Goal: Information Seeking & Learning: Learn about a topic

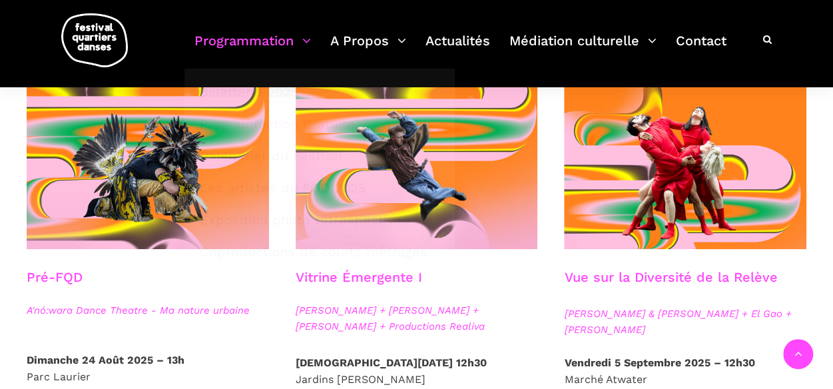
scroll to position [399, 0]
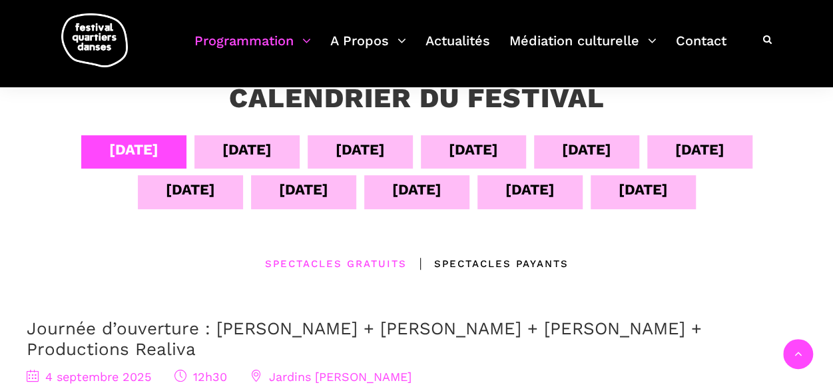
scroll to position [234, 0]
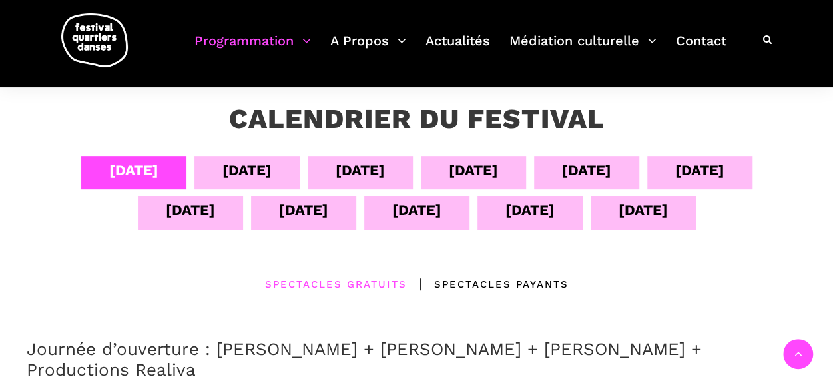
click at [493, 166] on div "07 sept" at bounding box center [473, 169] width 49 height 23
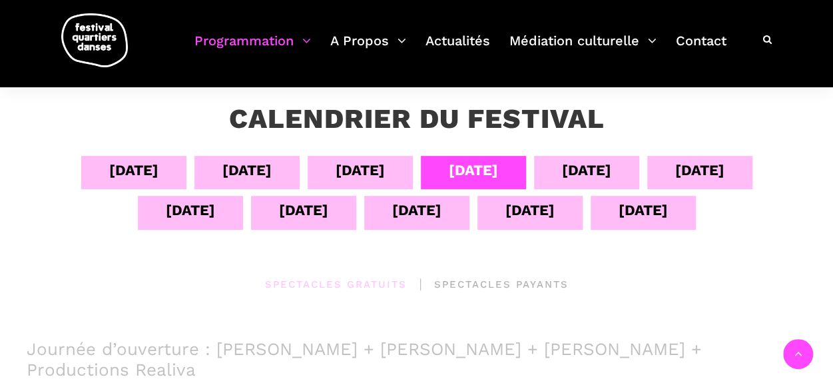
click at [595, 175] on div "08 sept" at bounding box center [586, 169] width 49 height 23
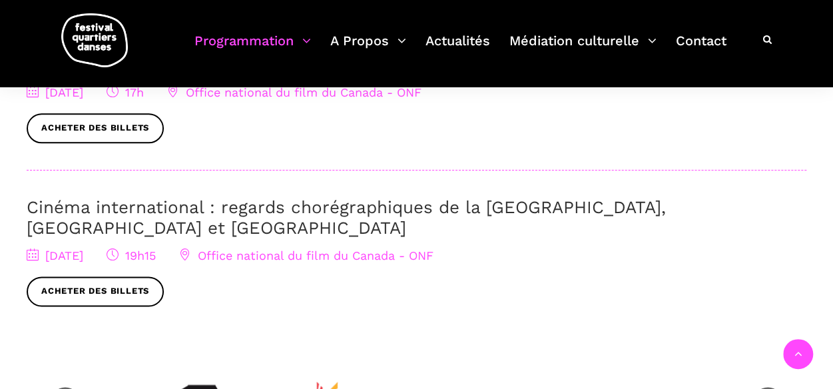
scroll to position [766, 0]
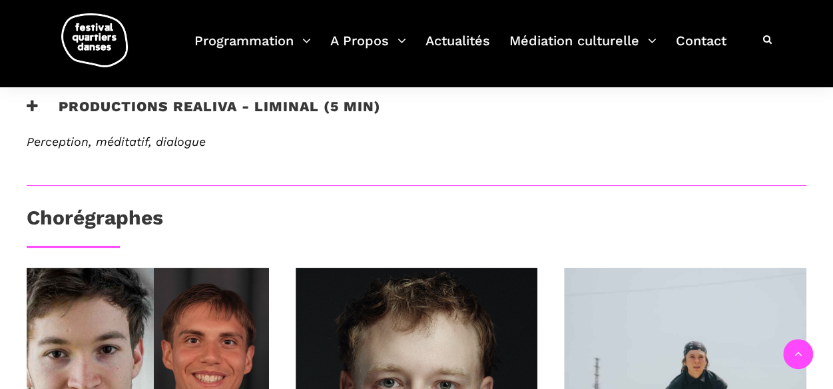
scroll to position [509, 0]
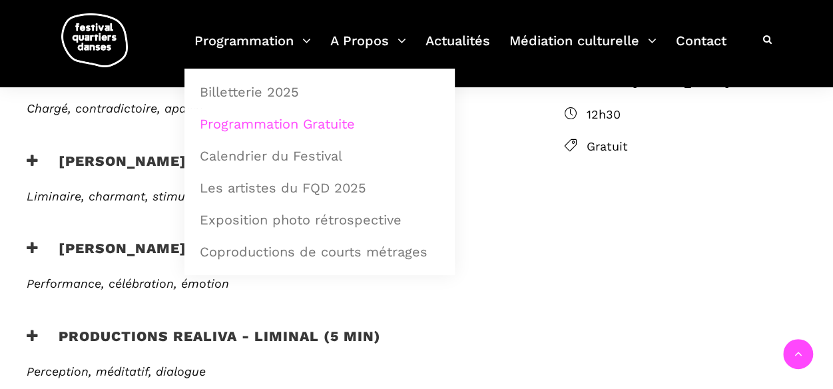
click at [258, 126] on link "Programmation Gratuite" at bounding box center [320, 123] width 256 height 31
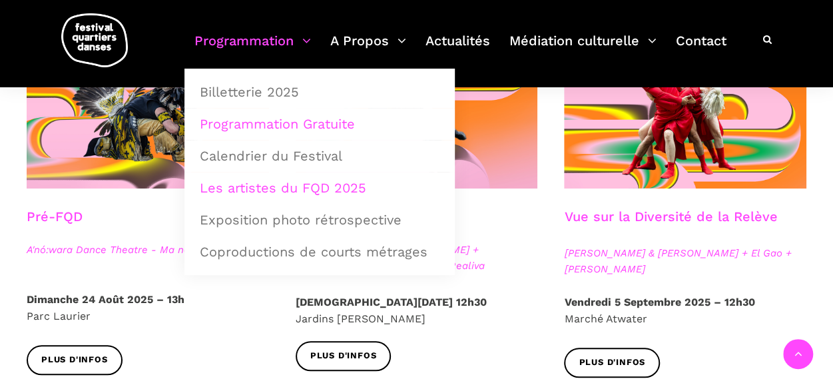
scroll to position [399, 0]
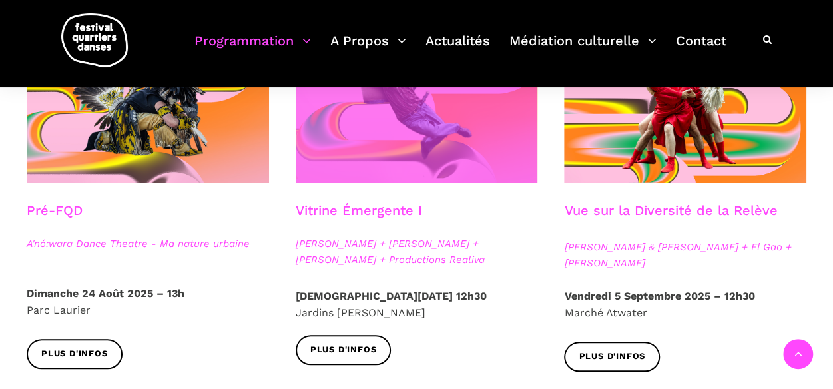
click at [476, 142] on span at bounding box center [417, 101] width 242 height 162
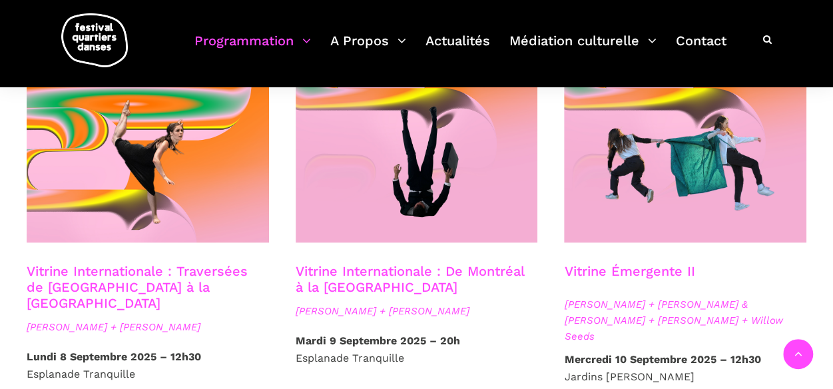
scroll to position [1131, 0]
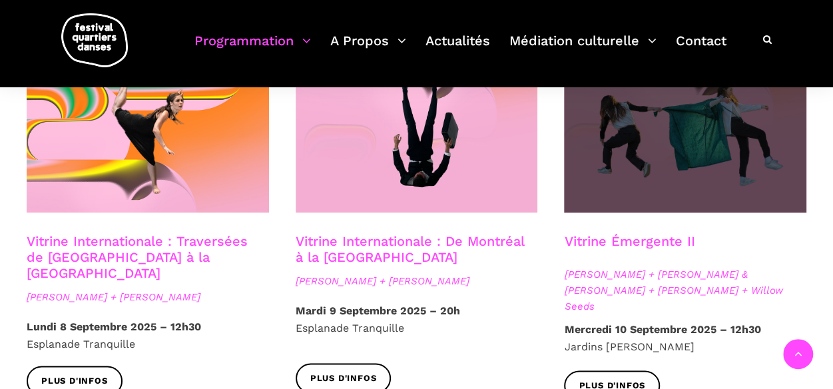
click at [637, 173] on span at bounding box center [685, 132] width 242 height 162
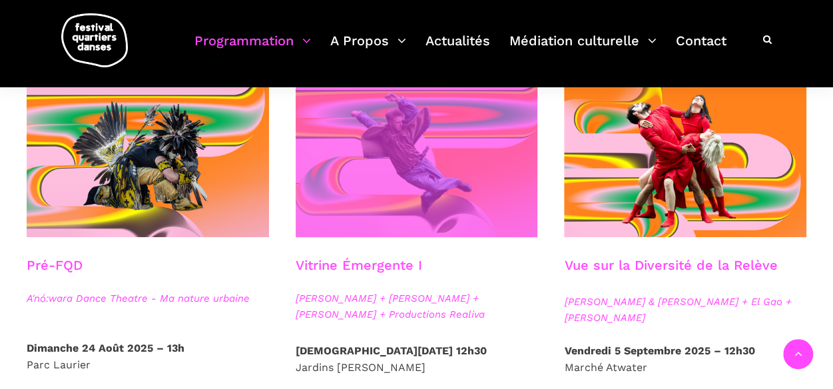
scroll to position [333, 0]
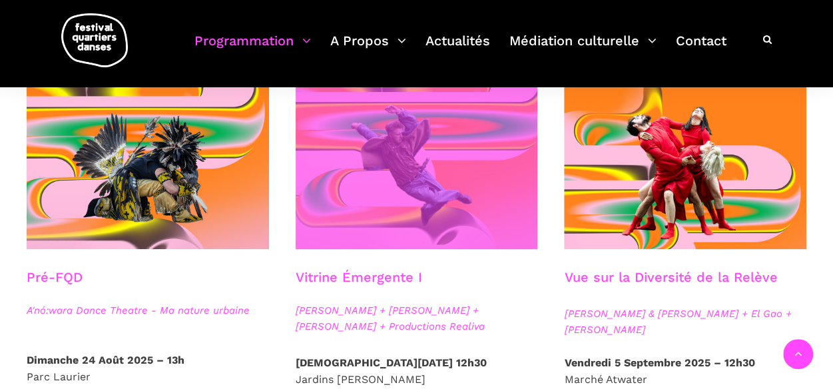
click at [357, 171] on span at bounding box center [417, 168] width 242 height 162
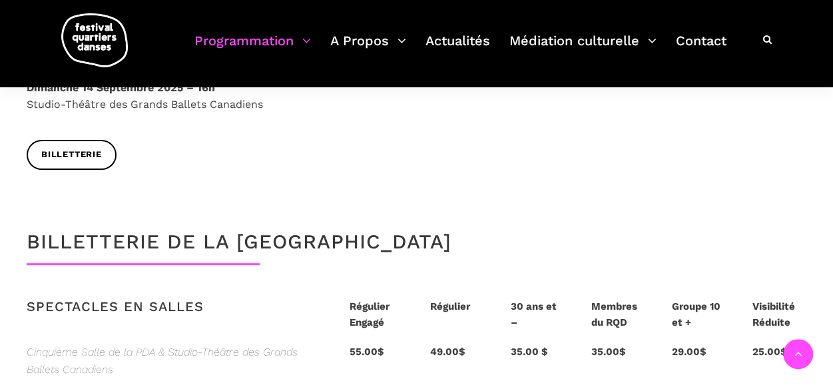
scroll to position [2662, 0]
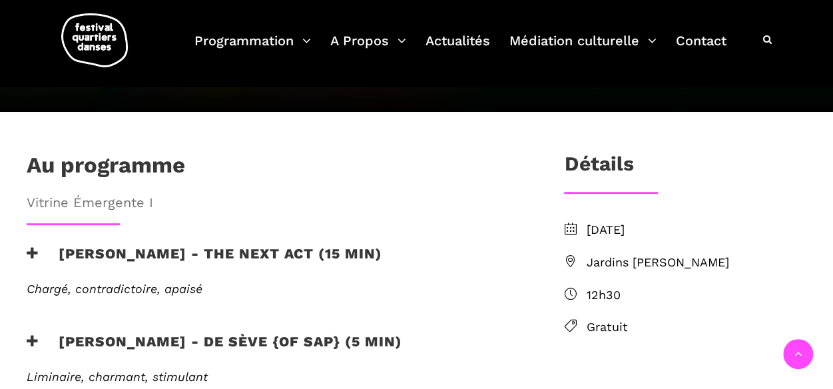
scroll to position [333, 0]
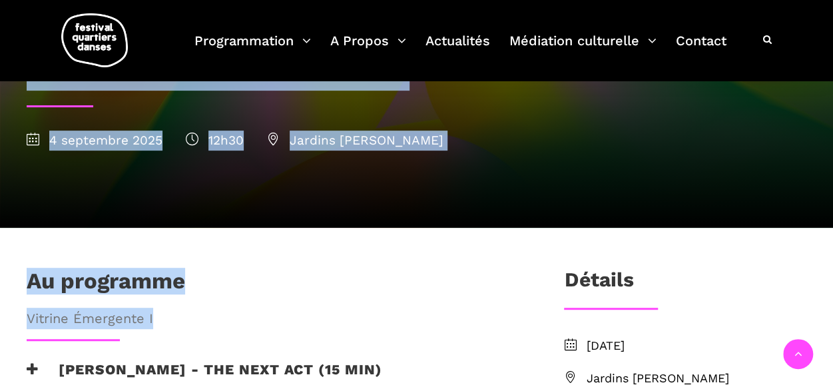
scroll to position [266, 0]
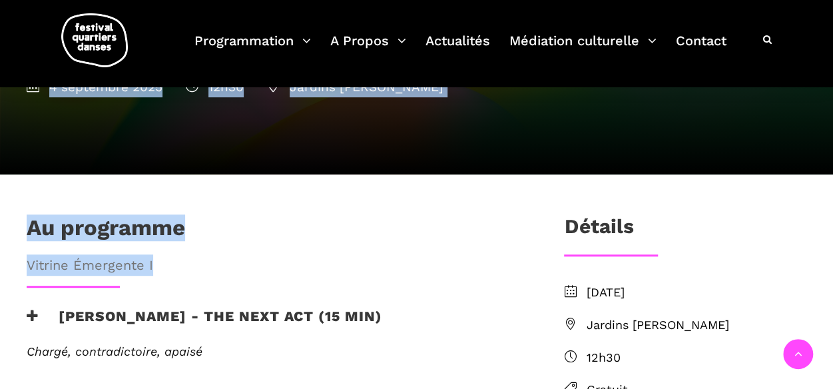
drag, startPoint x: 33, startPoint y: 188, endPoint x: 250, endPoint y: 266, distance: 230.1
click at [292, 276] on div "Au programme Vitrine Émergente I" at bounding box center [273, 249] width 520 height 71
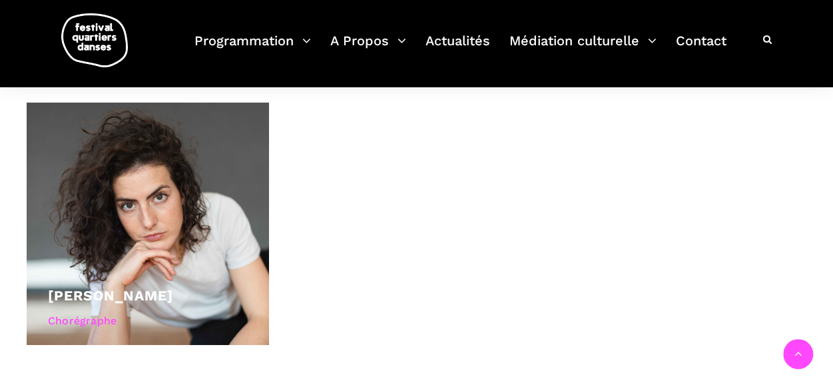
scroll to position [1198, 0]
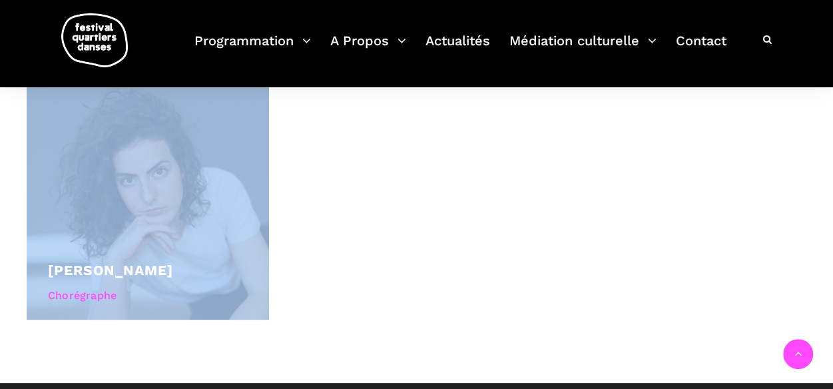
drag, startPoint x: 13, startPoint y: 152, endPoint x: 365, endPoint y: 266, distance: 369.4
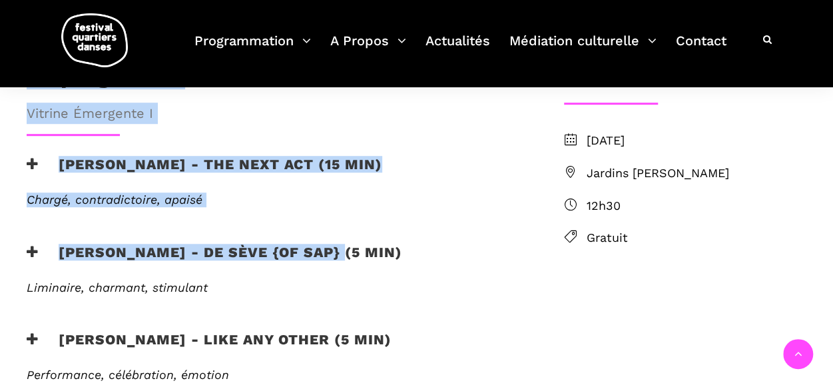
scroll to position [599, 0]
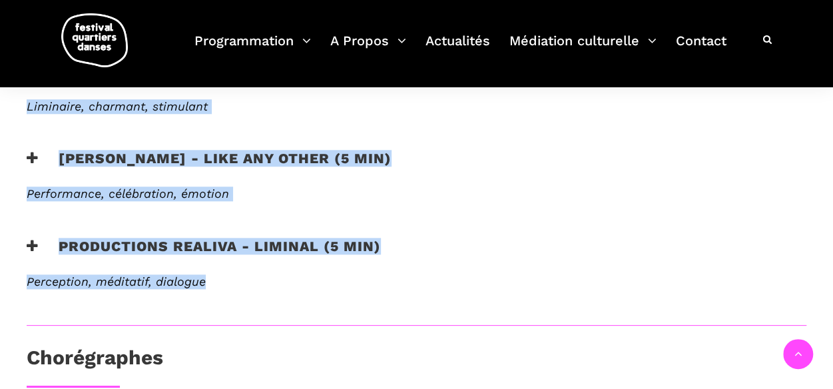
drag, startPoint x: 28, startPoint y: 147, endPoint x: 445, endPoint y: 286, distance: 439.3
click at [445, 286] on div "Au programme Vitrine Émergente I [PERSON_NAME] - the next act (15 min) [PERSON_…" at bounding box center [273, 103] width 520 height 443
copy div "Lo ipsumdolo Sitamet Consectet A Elit seddo - eiu temp inc (07 utl) Etdolo, mag…"
